Goal: Navigation & Orientation: Find specific page/section

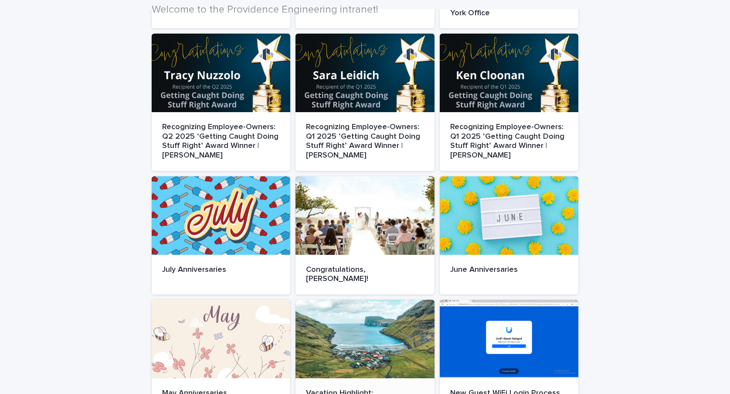
scroll to position [436, 0]
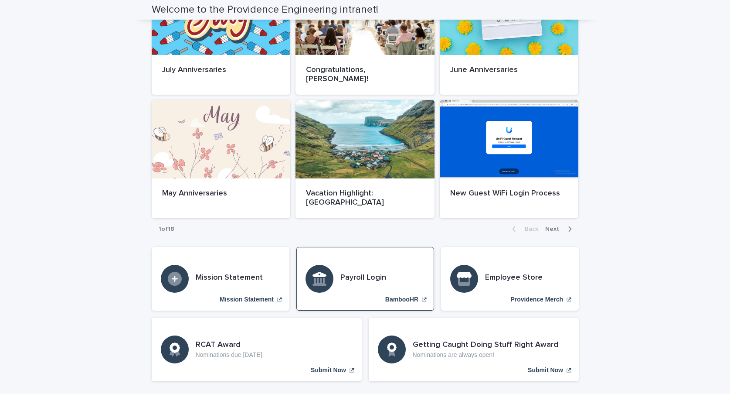
click at [358, 273] on h3 "Payroll Login" at bounding box center [364, 278] width 46 height 10
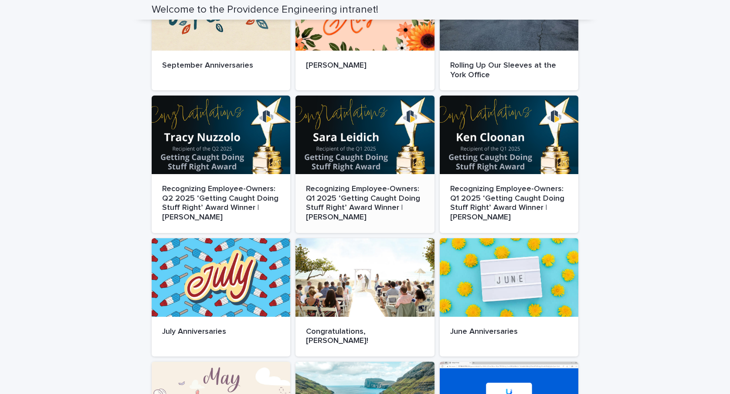
scroll to position [0, 0]
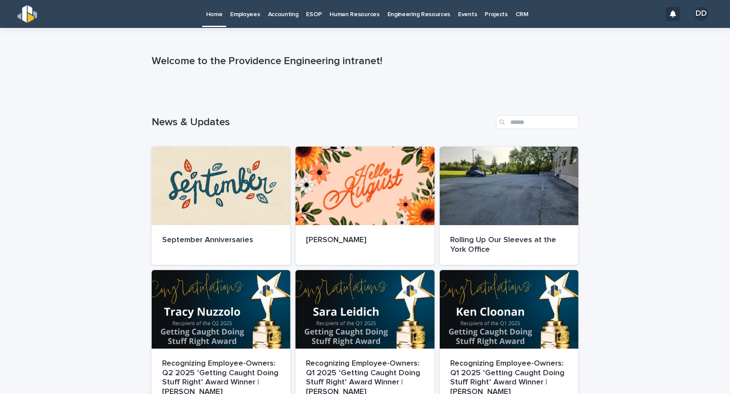
click at [238, 9] on p "Employees" at bounding box center [245, 9] width 30 height 18
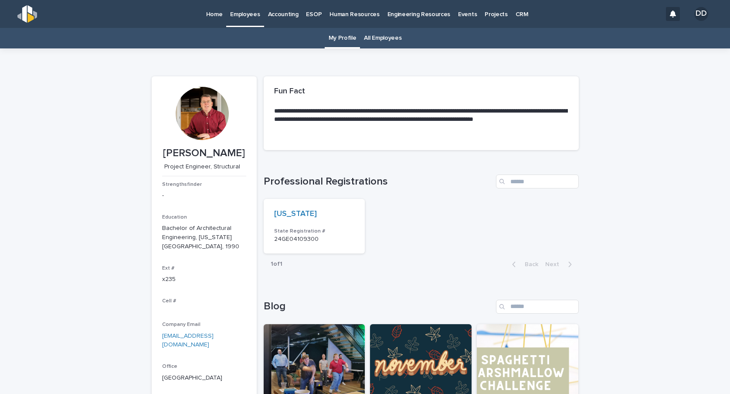
click at [274, 14] on p "Accounting" at bounding box center [283, 9] width 31 height 18
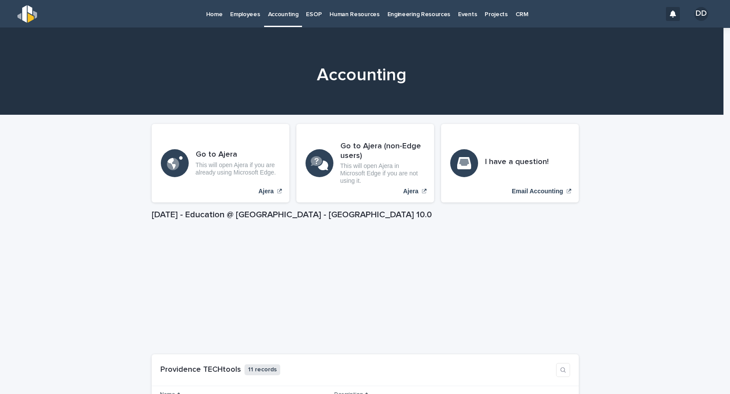
click at [337, 12] on p "Human Resources" at bounding box center [355, 9] width 50 height 18
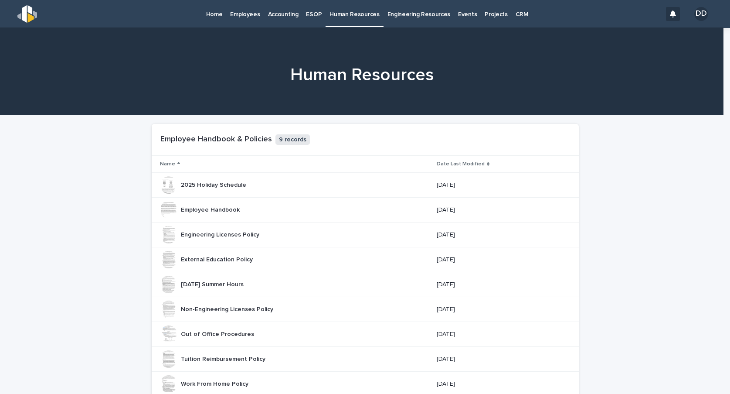
click at [396, 12] on p "Engineering Resources" at bounding box center [419, 9] width 63 height 18
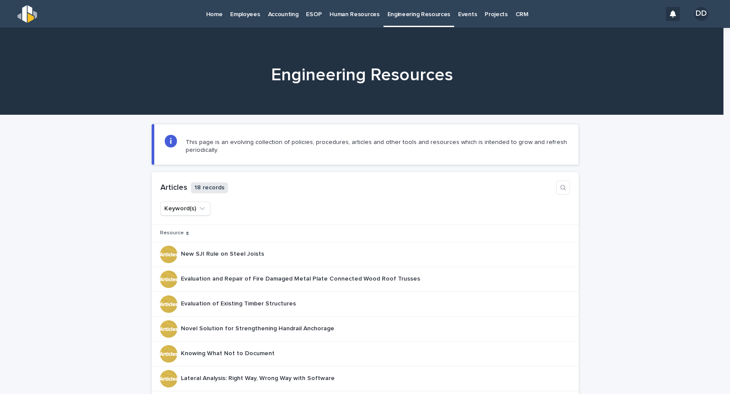
click at [246, 12] on p "Employees" at bounding box center [245, 9] width 30 height 18
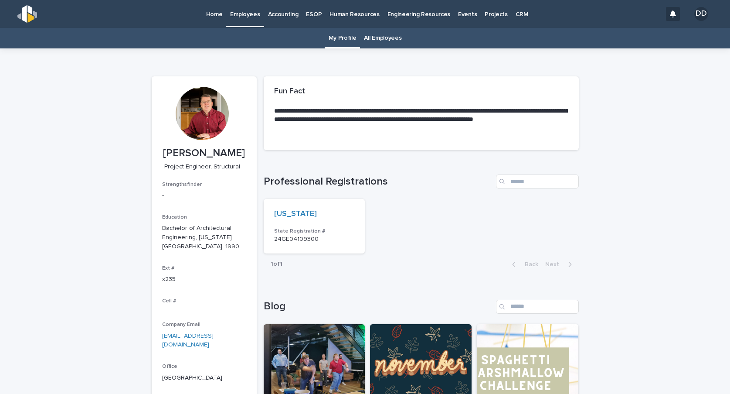
click at [217, 11] on p "Home" at bounding box center [214, 9] width 17 height 18
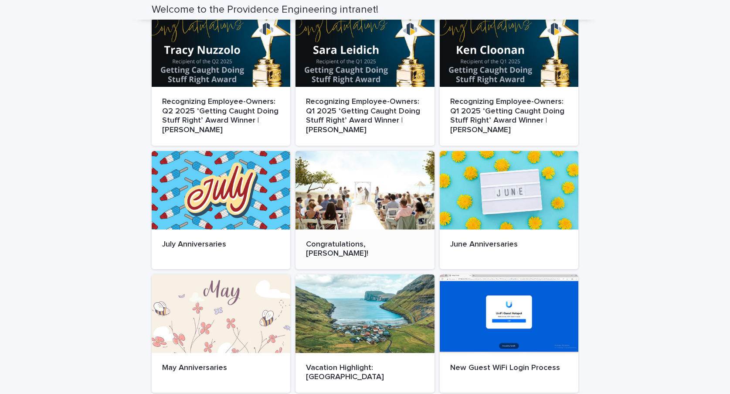
scroll to position [471, 0]
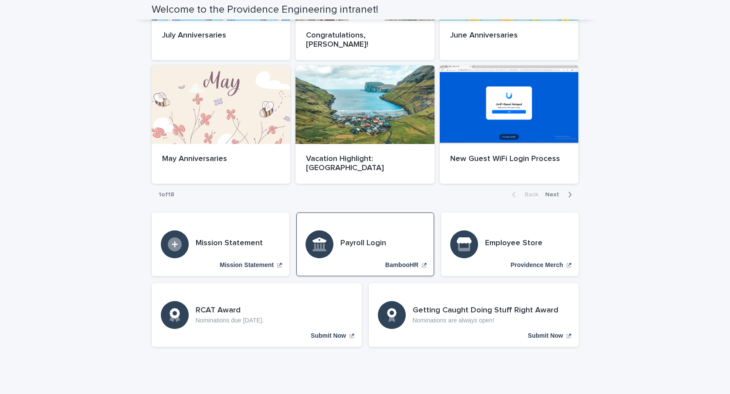
click at [357, 239] on h3 "Payroll Login" at bounding box center [364, 244] width 46 height 10
